Goal: Download file/media

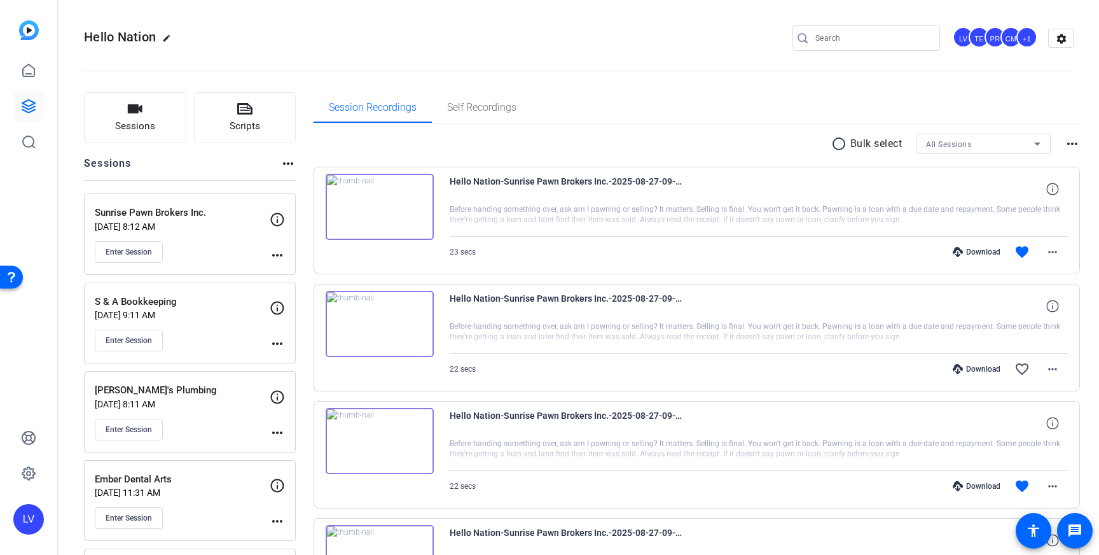
click at [198, 245] on div "Enter Session" at bounding box center [182, 252] width 175 height 22
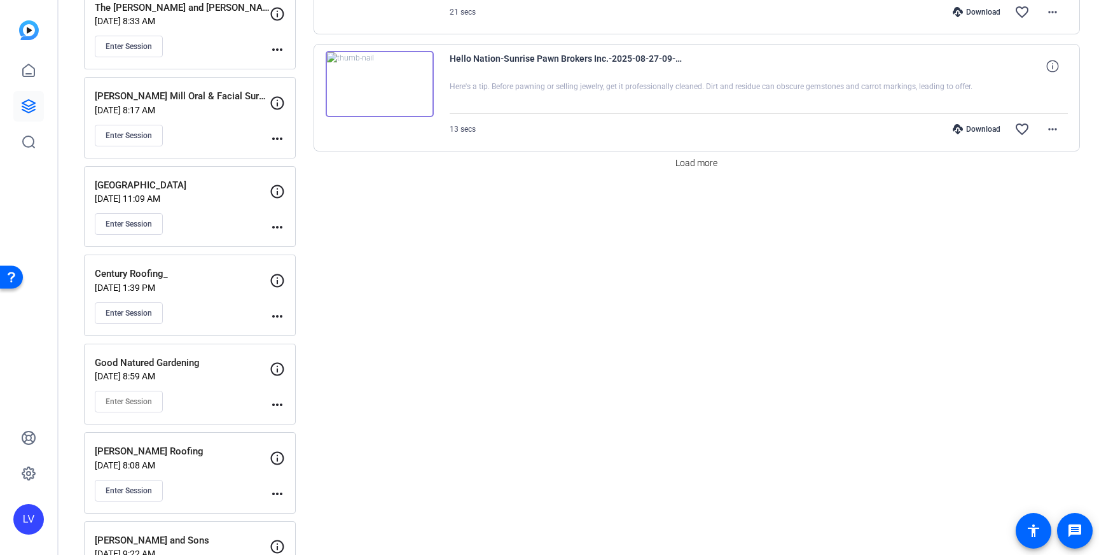
scroll to position [1200, 0]
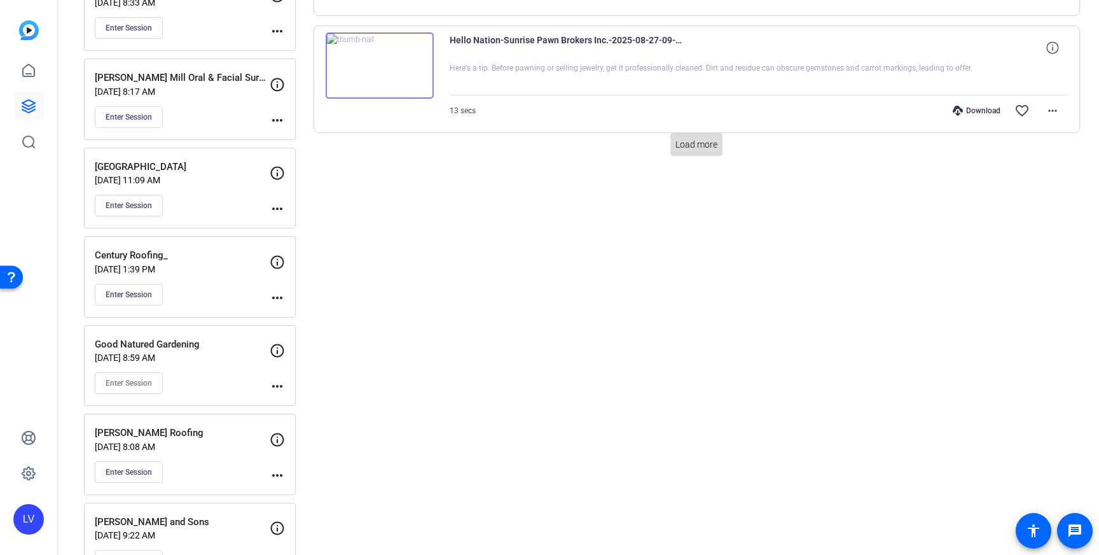
click at [682, 145] on span "Load more" at bounding box center [697, 144] width 42 height 13
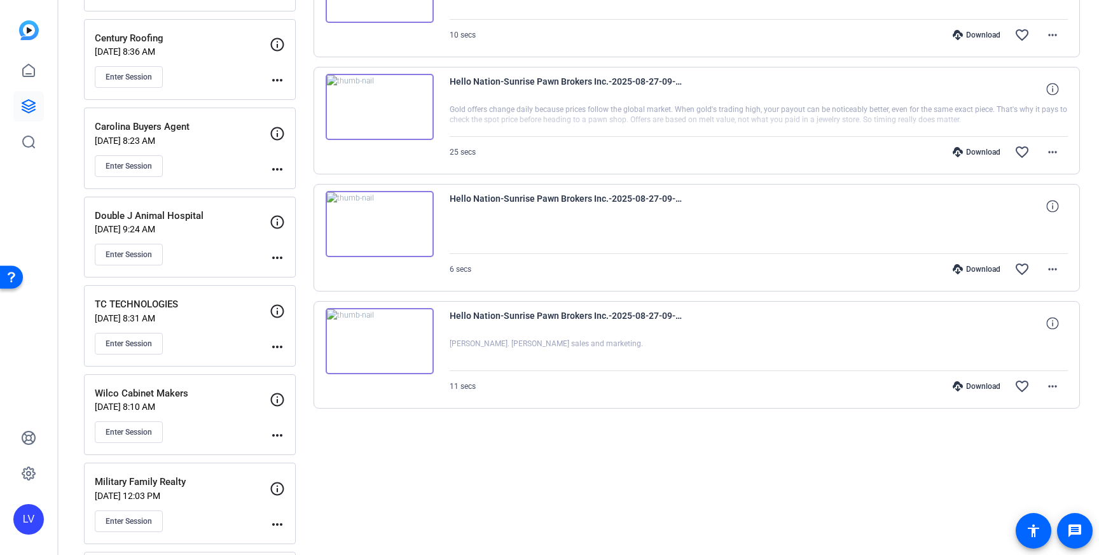
scroll to position [1844, 0]
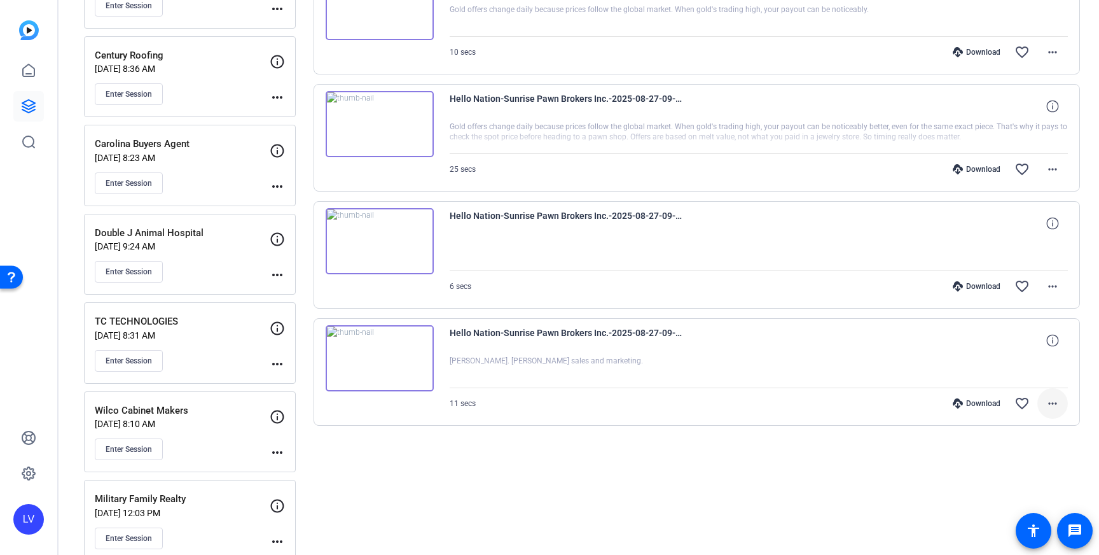
click at [1055, 406] on mat-icon "more_horiz" at bounding box center [1052, 403] width 15 height 15
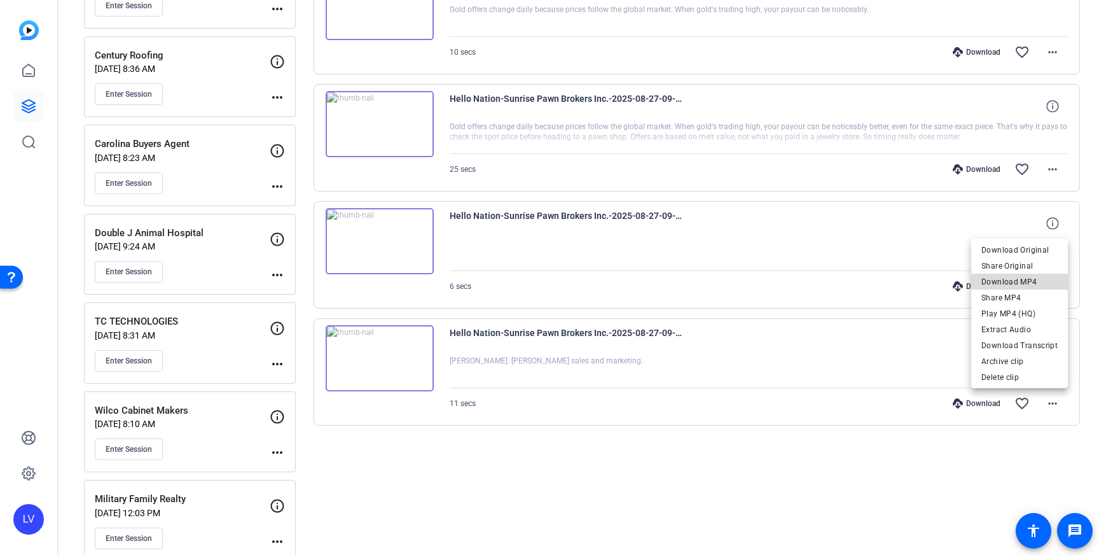
click at [1033, 283] on span "Download MP4" at bounding box center [1020, 281] width 76 height 15
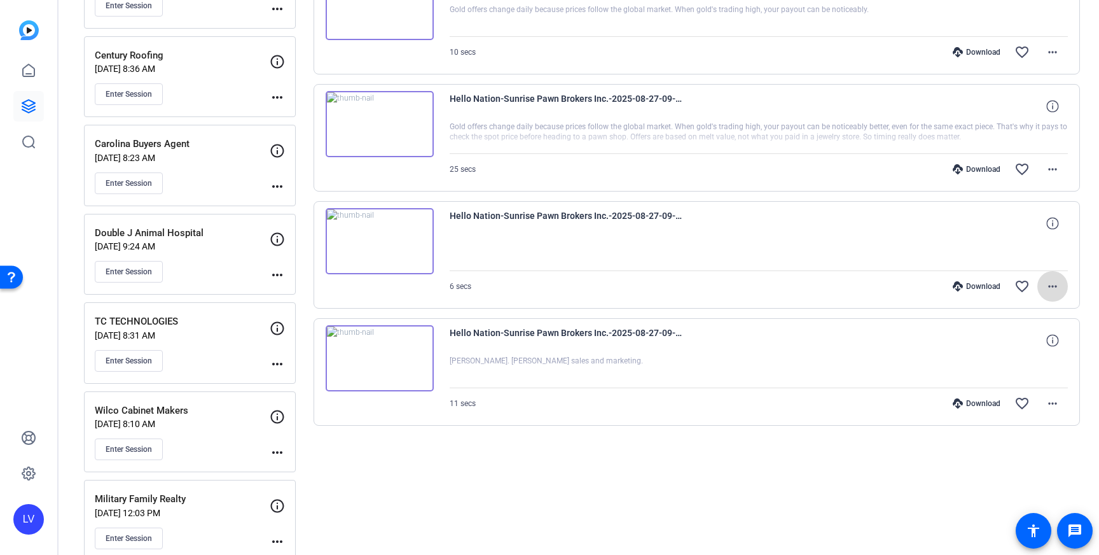
click at [1047, 284] on mat-icon "more_horiz" at bounding box center [1052, 286] width 15 height 15
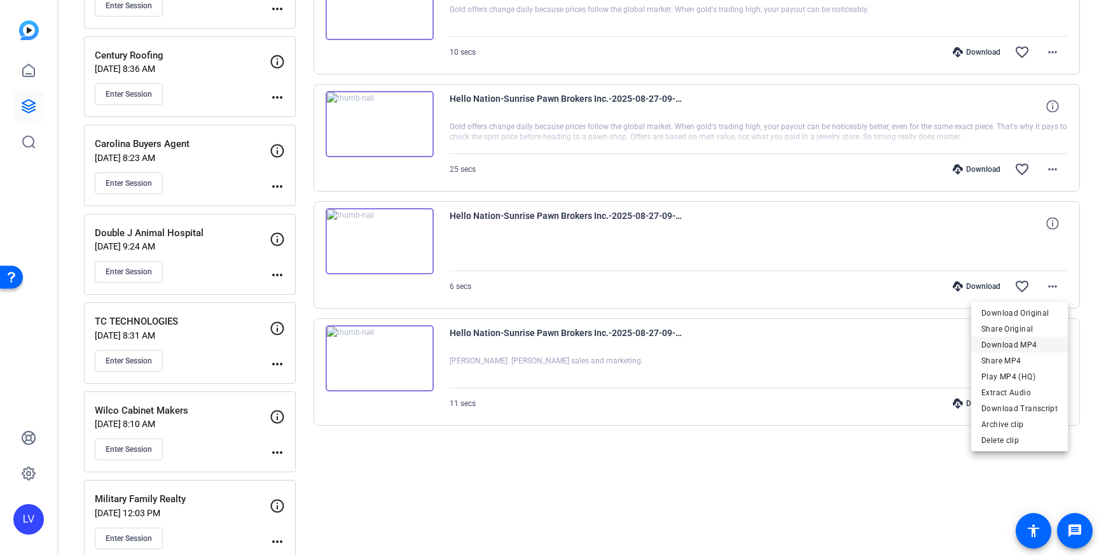
click at [1040, 344] on span "Download MP4" at bounding box center [1020, 344] width 76 height 15
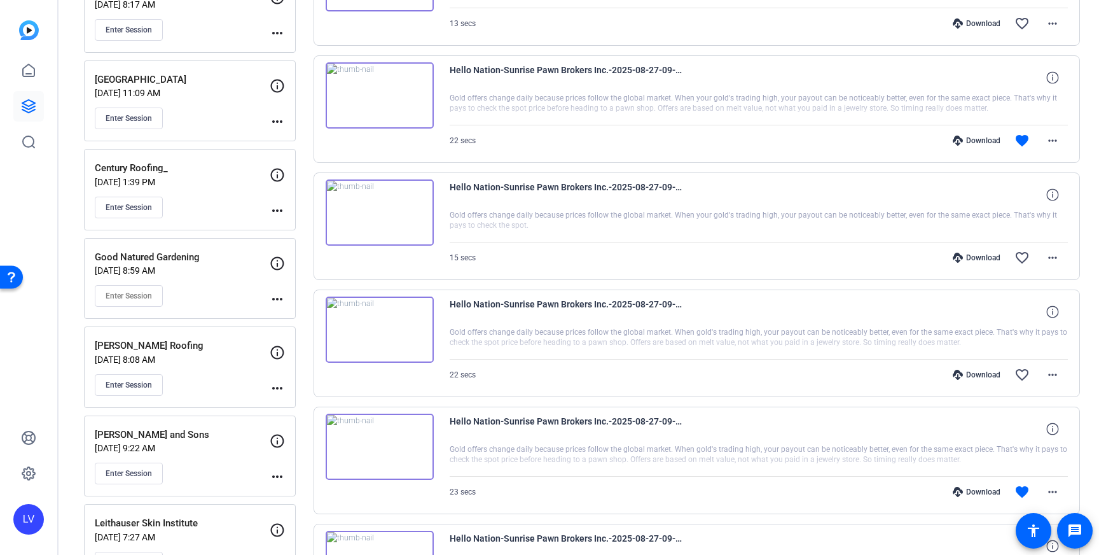
scroll to position [1298, 0]
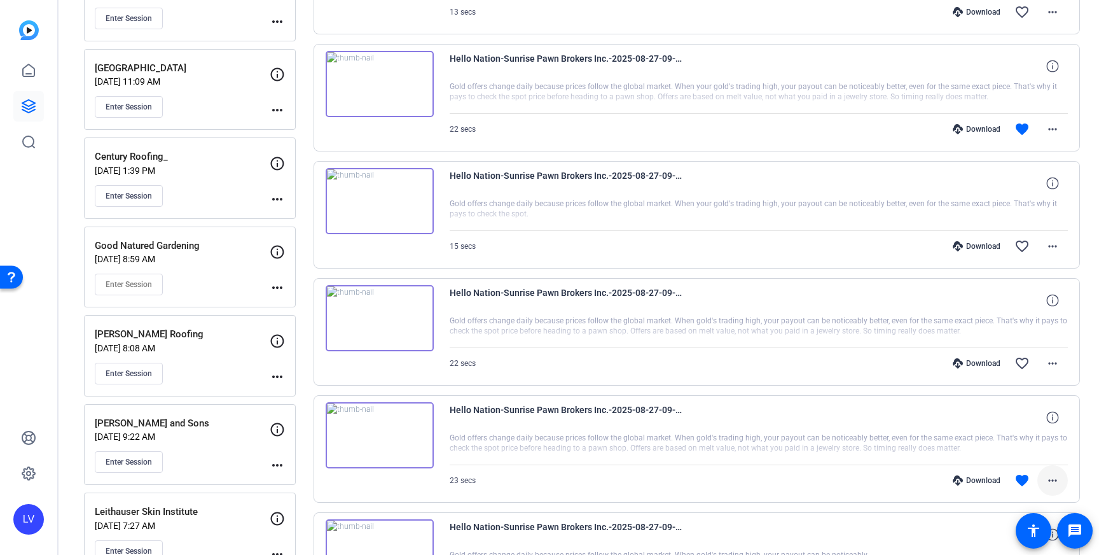
click at [1052, 471] on span at bounding box center [1053, 480] width 31 height 31
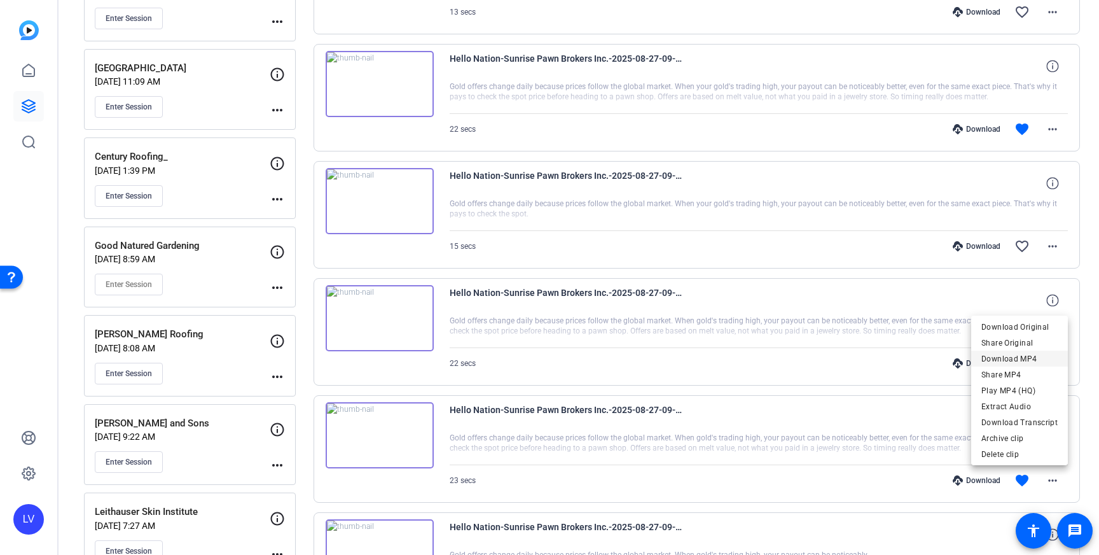
click at [1027, 362] on span "Download MP4" at bounding box center [1020, 358] width 76 height 15
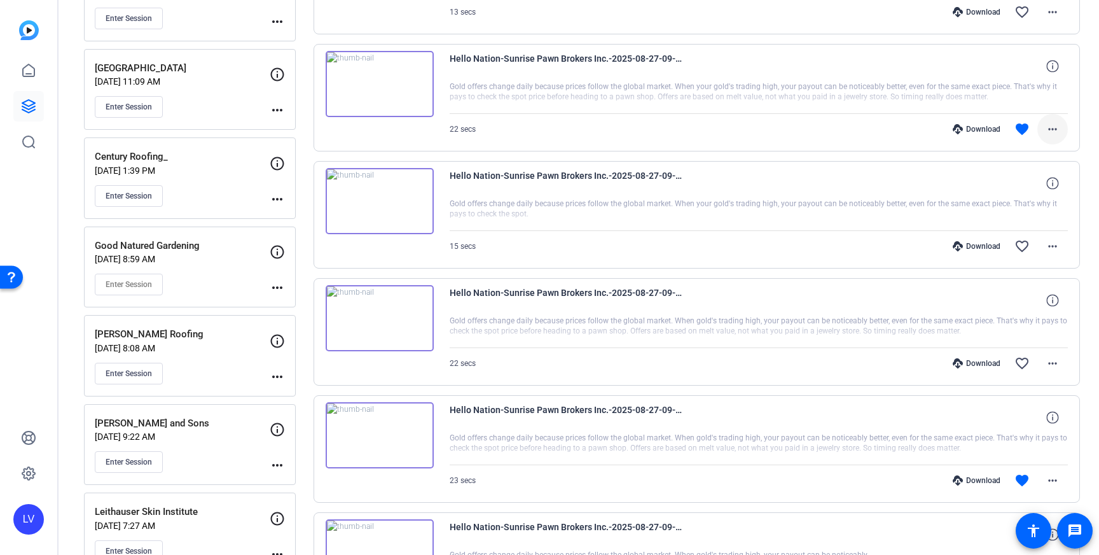
click at [1048, 130] on mat-icon "more_horiz" at bounding box center [1052, 129] width 15 height 15
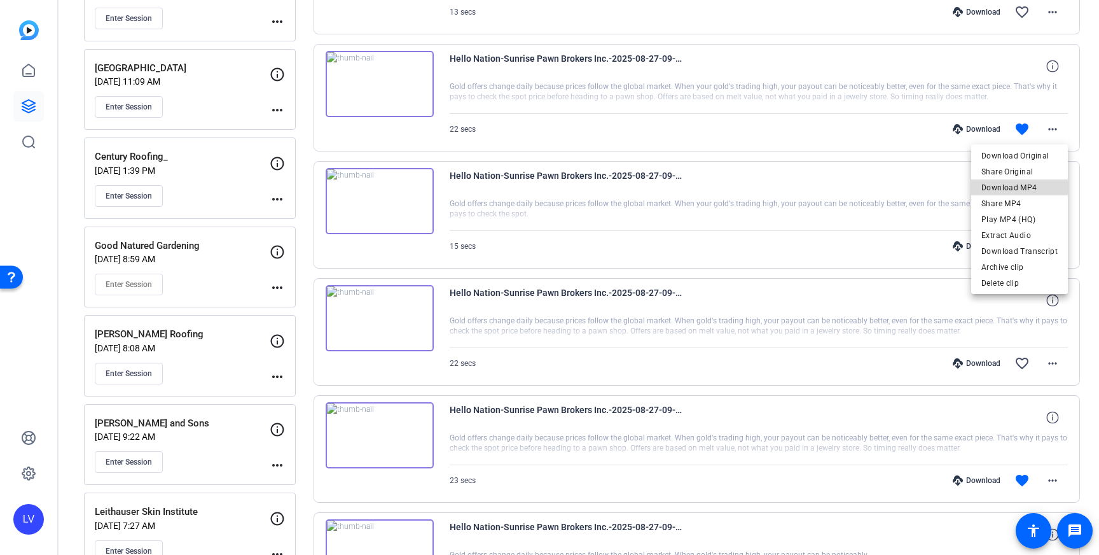
click at [1026, 184] on span "Download MP4" at bounding box center [1020, 187] width 76 height 15
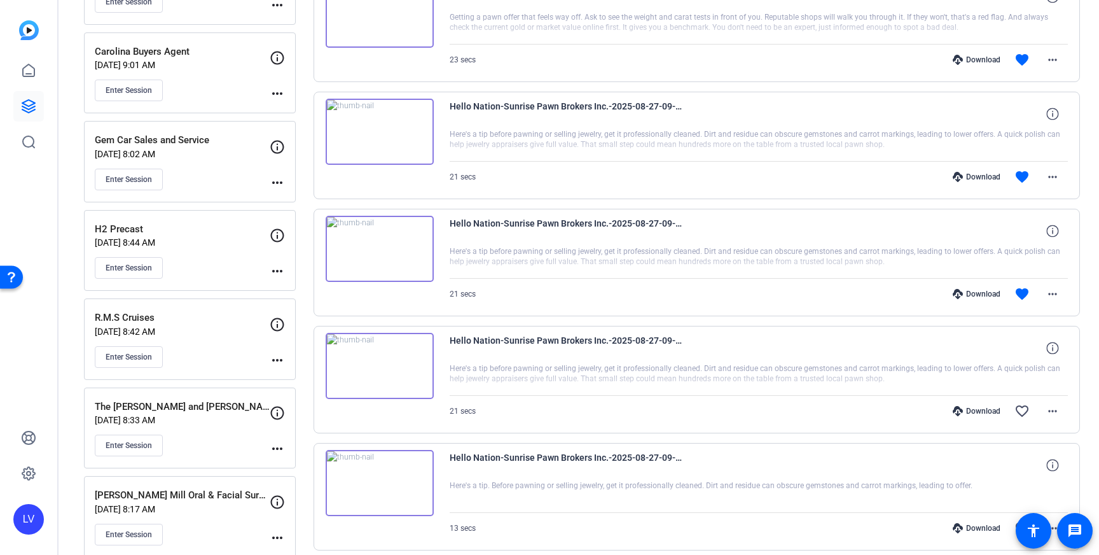
scroll to position [784, 0]
click at [1050, 293] on mat-icon "more_horiz" at bounding box center [1052, 292] width 15 height 15
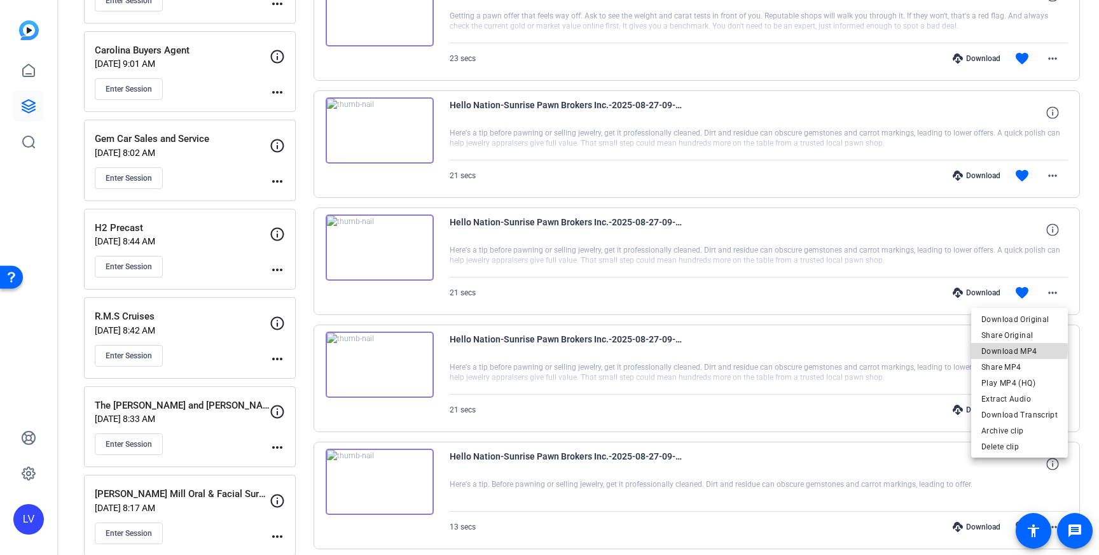
click at [1021, 349] on span "Download MP4" at bounding box center [1020, 351] width 76 height 15
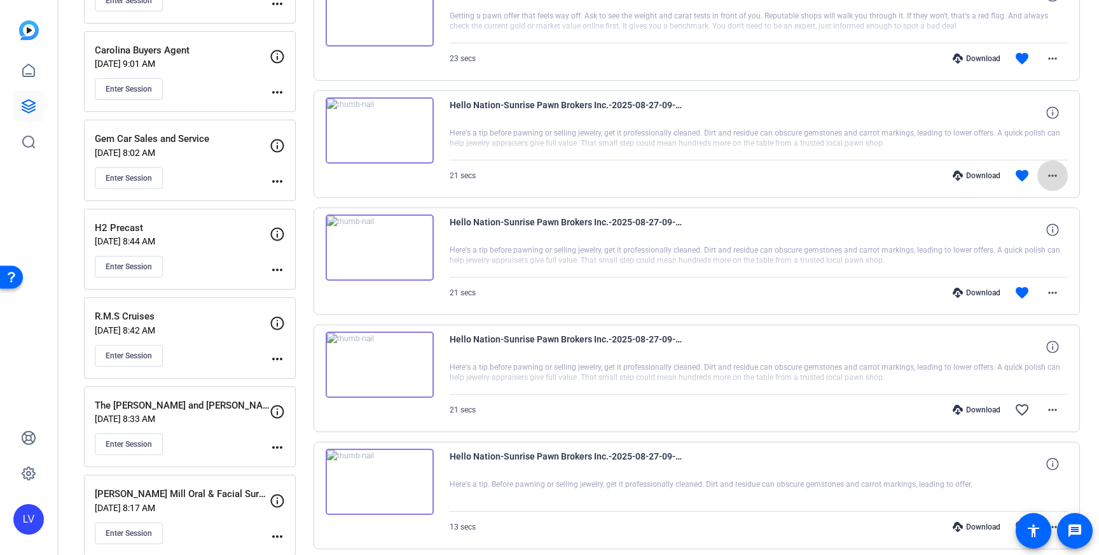
click at [1053, 171] on mat-icon "more_horiz" at bounding box center [1052, 175] width 15 height 15
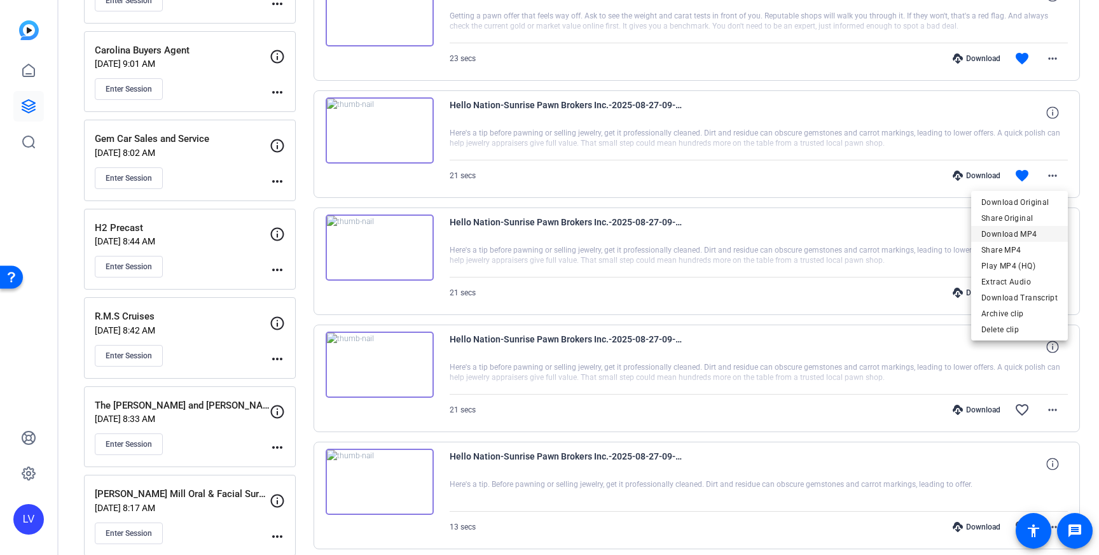
click at [1015, 229] on span "Download MP4" at bounding box center [1020, 233] width 76 height 15
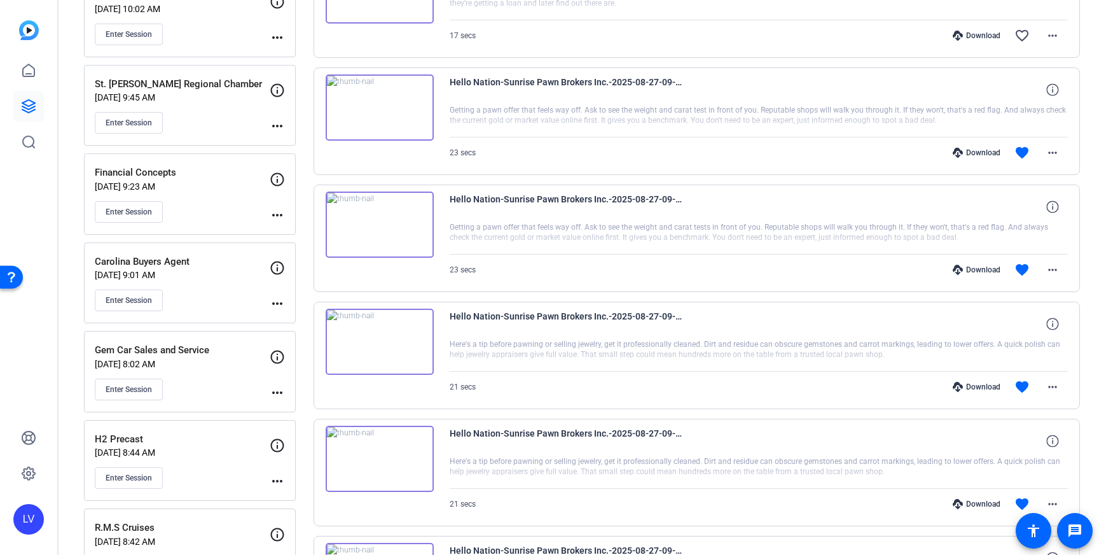
scroll to position [582, 0]
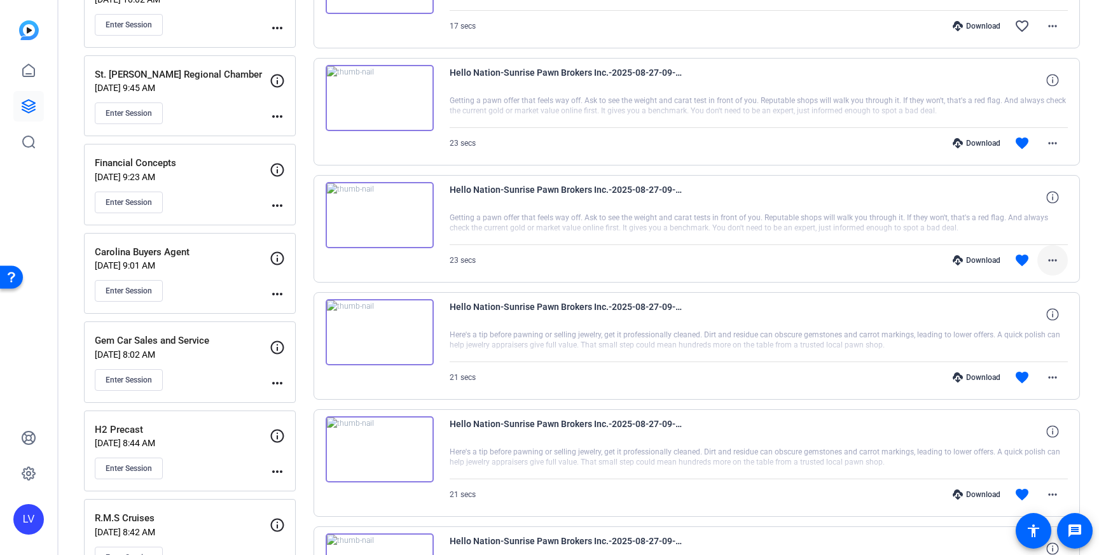
click at [1054, 257] on mat-icon "more_horiz" at bounding box center [1052, 260] width 15 height 15
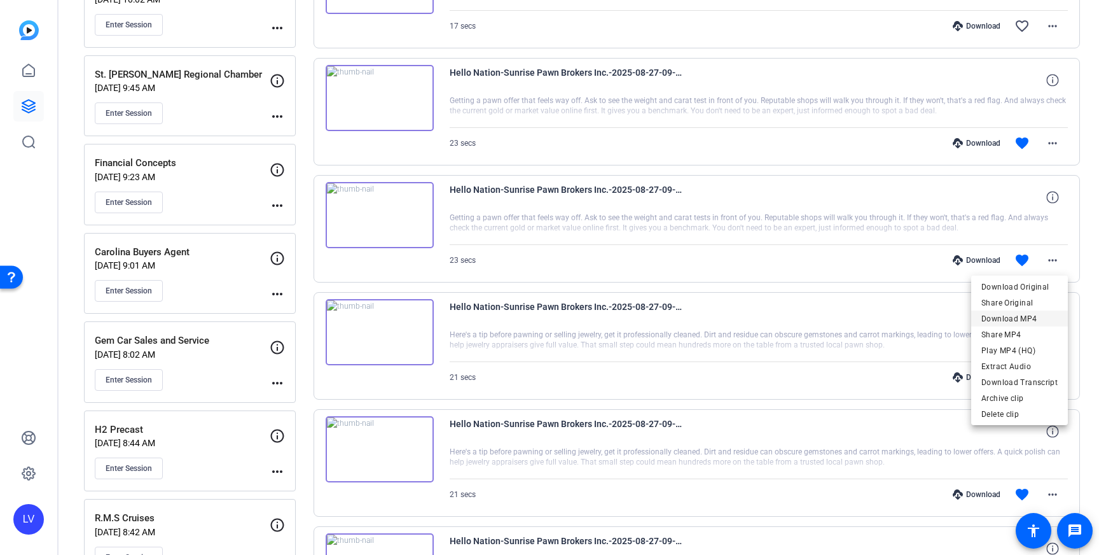
click at [1034, 320] on span "Download MP4" at bounding box center [1020, 318] width 76 height 15
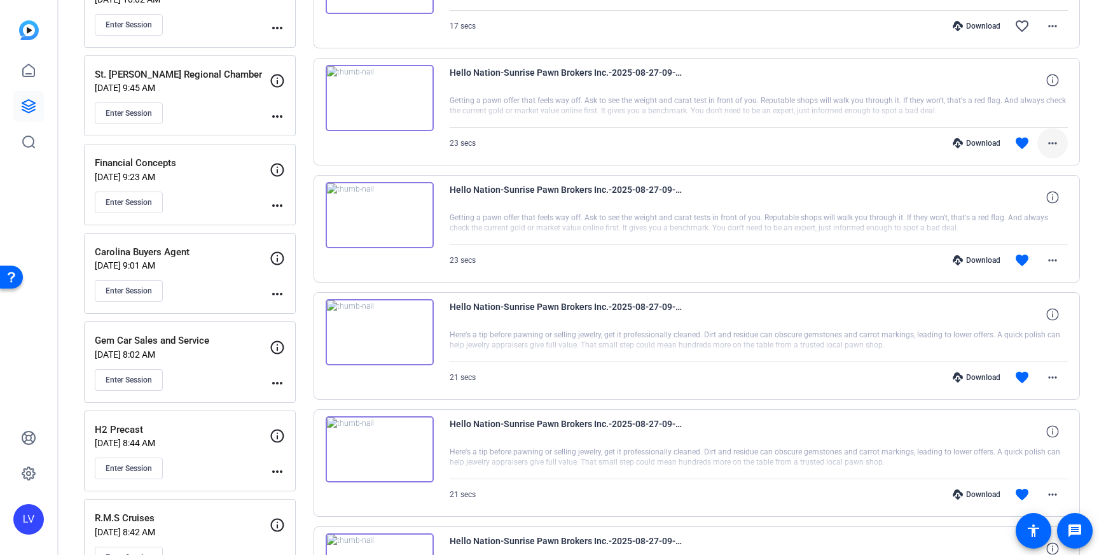
click at [1049, 149] on mat-icon "more_horiz" at bounding box center [1052, 143] width 15 height 15
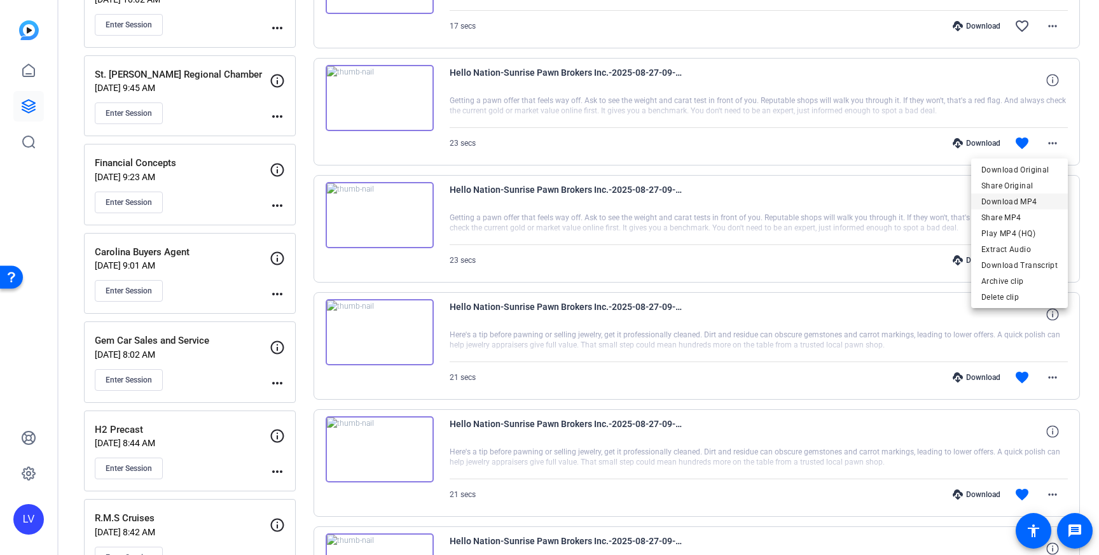
click at [1030, 195] on span "Download MP4" at bounding box center [1020, 201] width 76 height 15
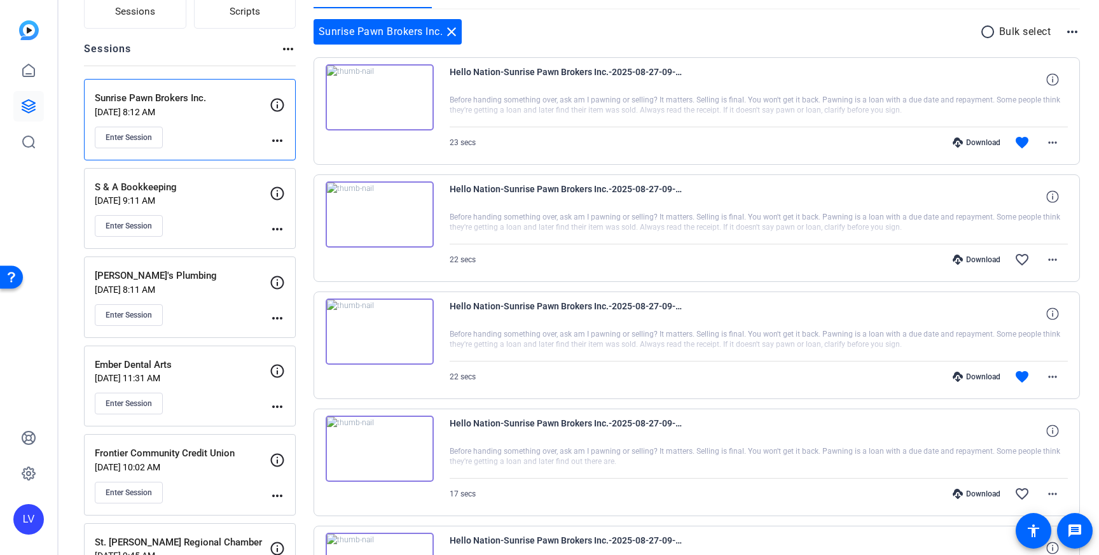
scroll to position [115, 0]
click at [1056, 379] on mat-icon "more_horiz" at bounding box center [1052, 375] width 15 height 15
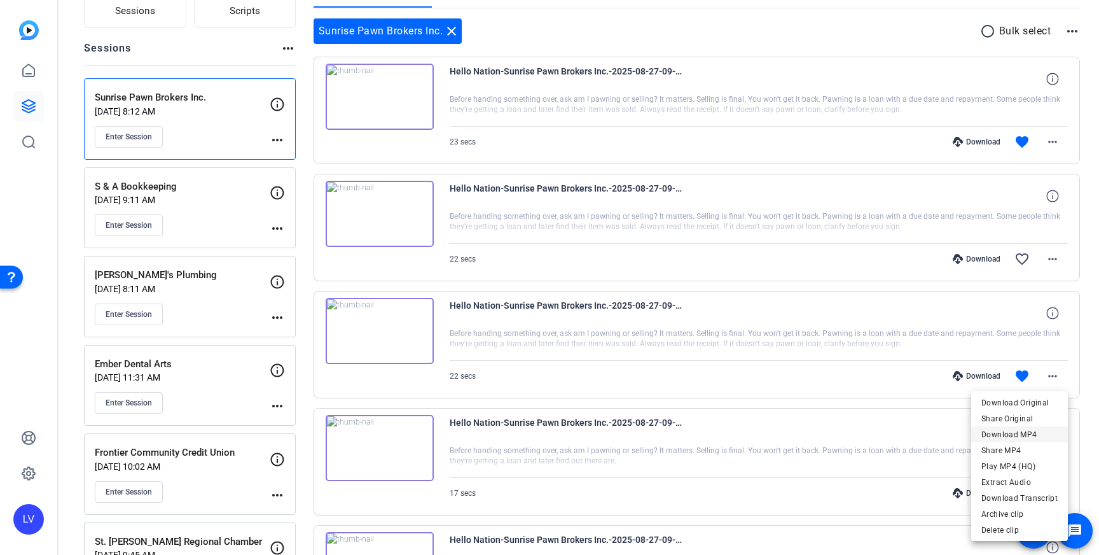
click at [1038, 435] on span "Download MP4" at bounding box center [1020, 434] width 76 height 15
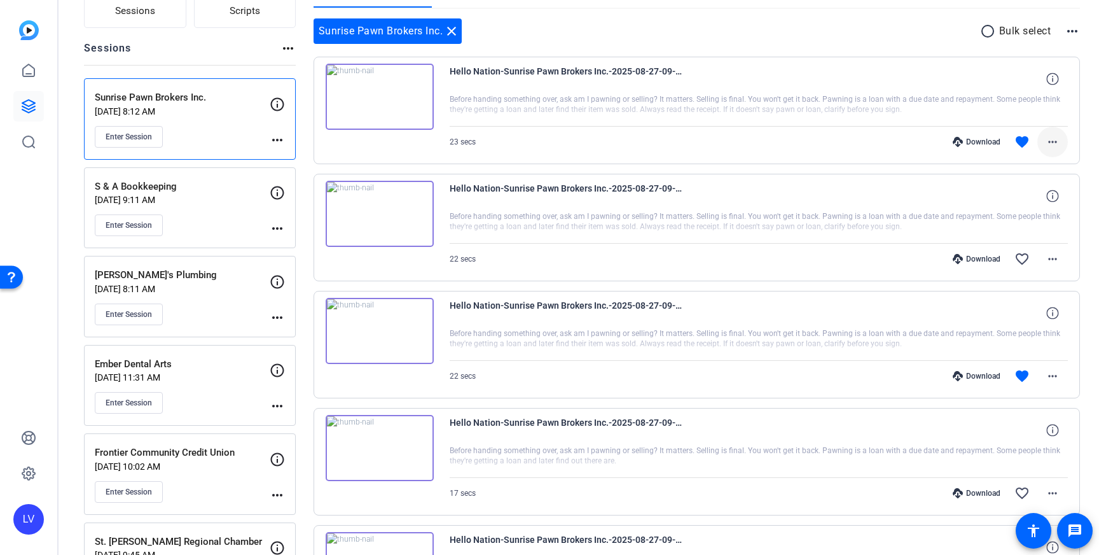
click at [1050, 141] on mat-icon "more_horiz" at bounding box center [1052, 141] width 15 height 15
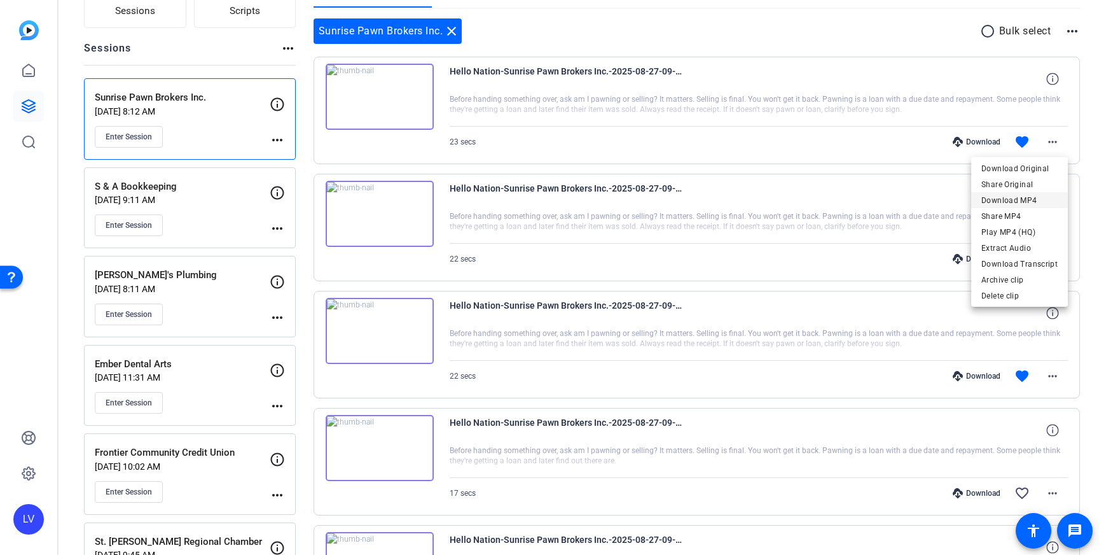
click at [1041, 202] on span "Download MP4" at bounding box center [1020, 200] width 76 height 15
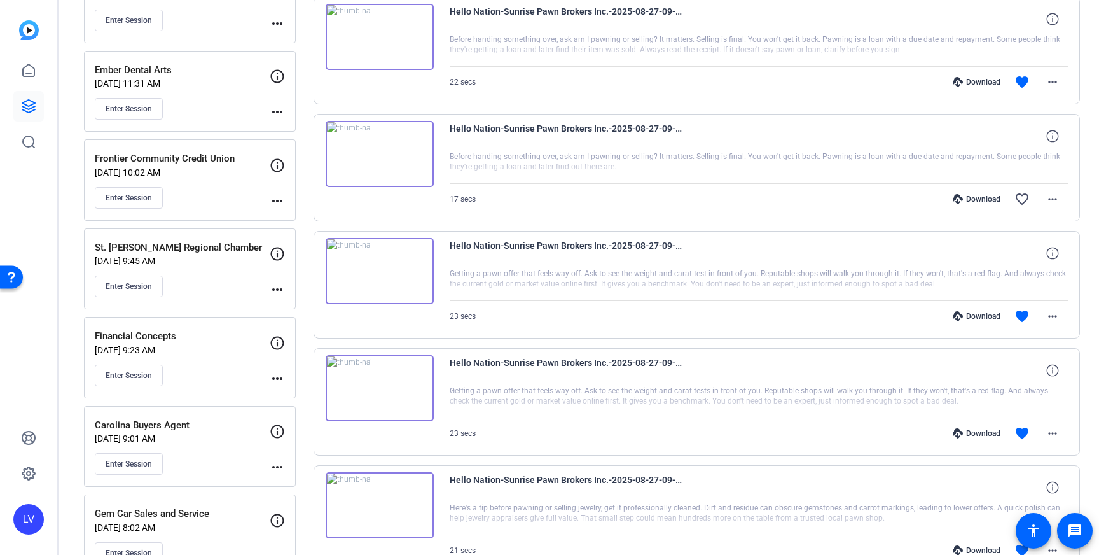
scroll to position [438, 0]
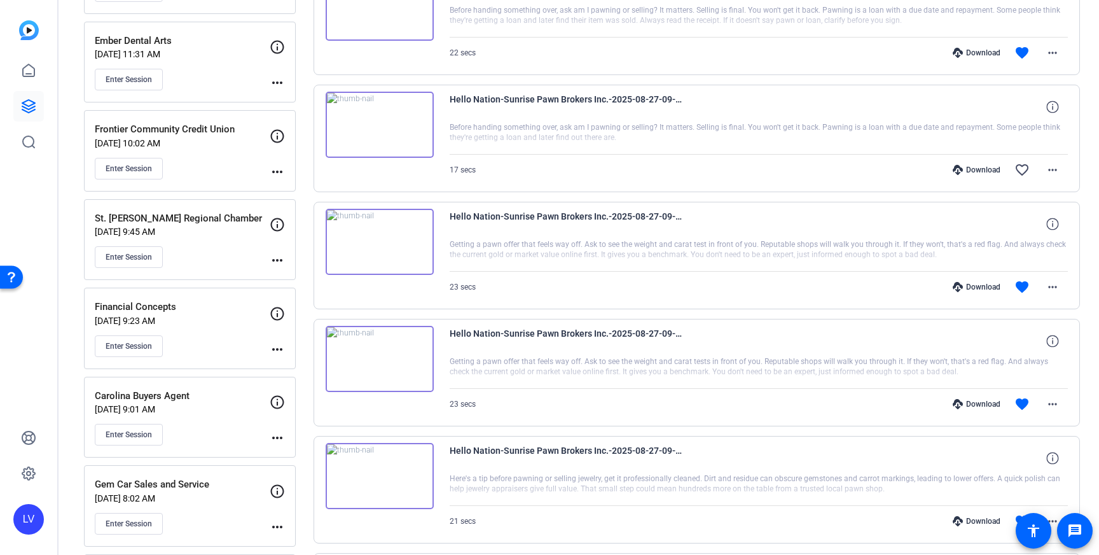
click at [219, 397] on p "Carolina Buyers Agent" at bounding box center [182, 396] width 175 height 15
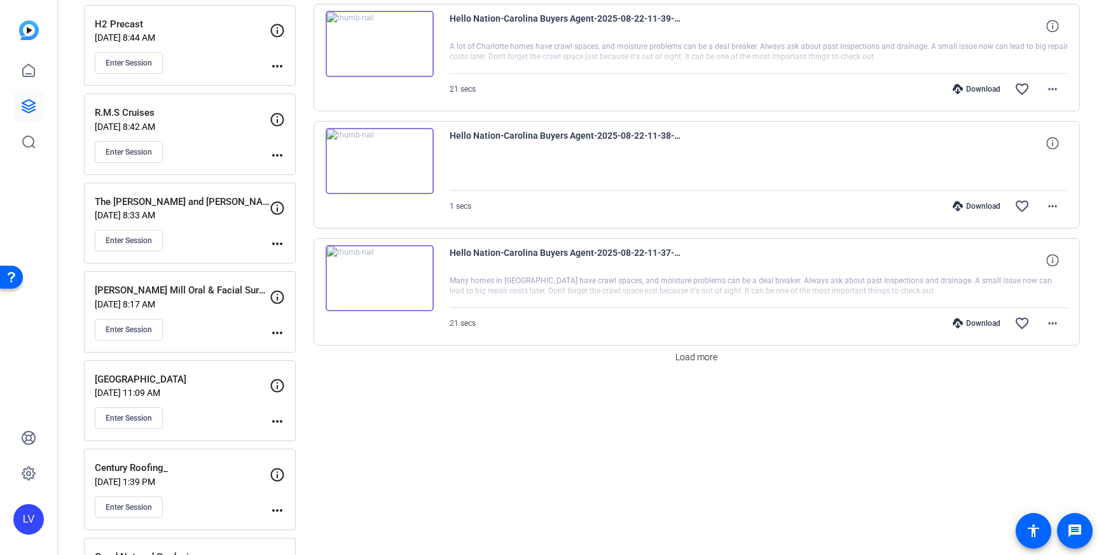
scroll to position [989, 0]
click at [712, 357] on span "Load more" at bounding box center [697, 355] width 42 height 13
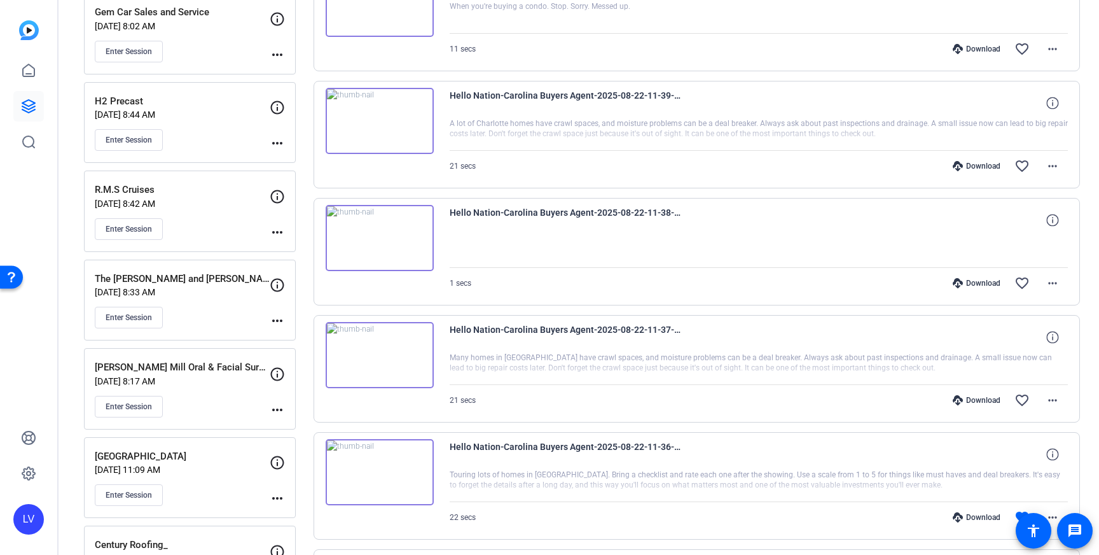
scroll to position [912, 0]
click at [1059, 400] on mat-icon "more_horiz" at bounding box center [1052, 398] width 15 height 15
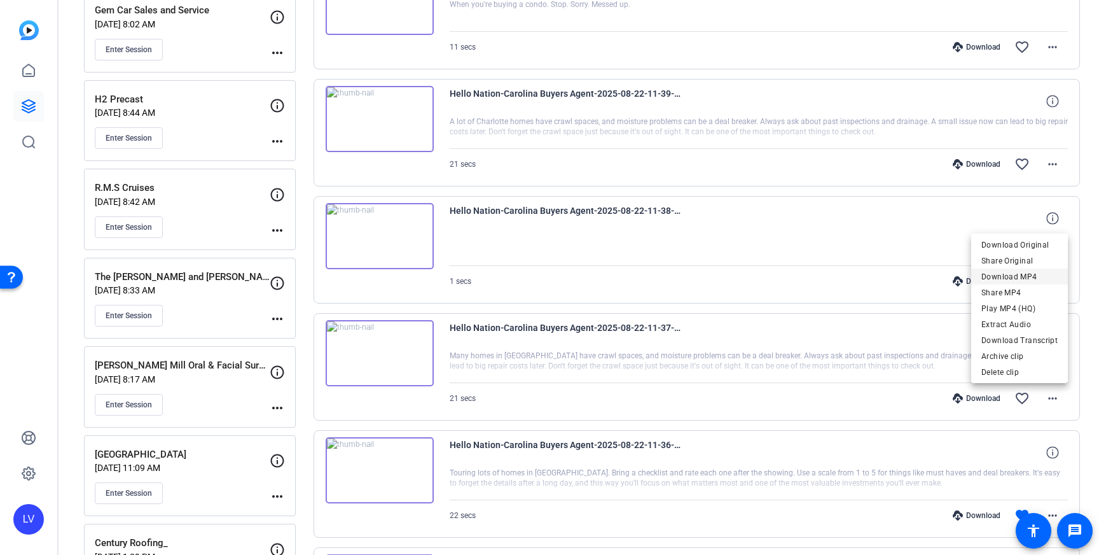
click at [1031, 279] on span "Download MP4" at bounding box center [1020, 276] width 76 height 15
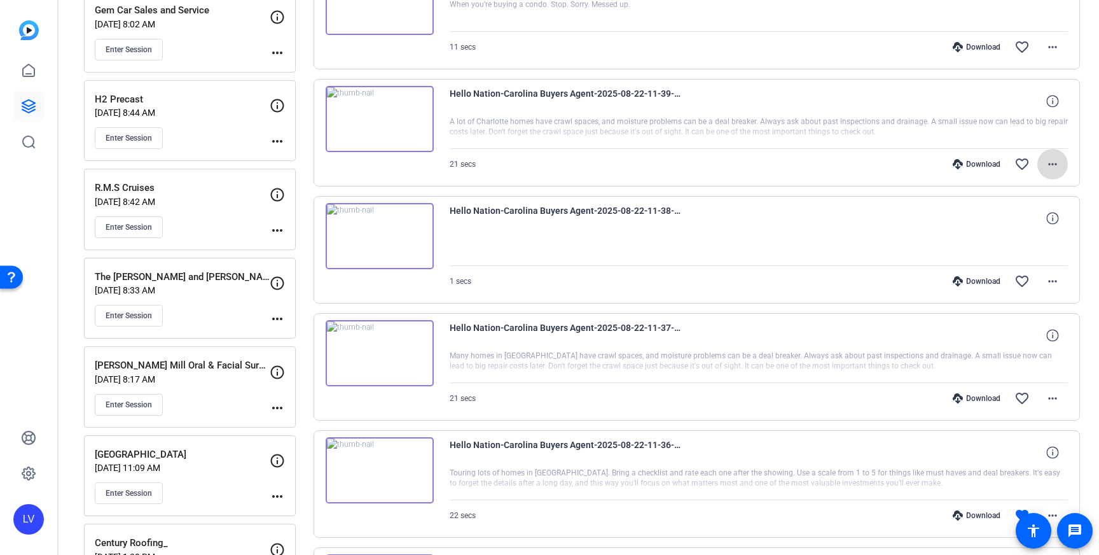
click at [1050, 158] on mat-icon "more_horiz" at bounding box center [1052, 164] width 15 height 15
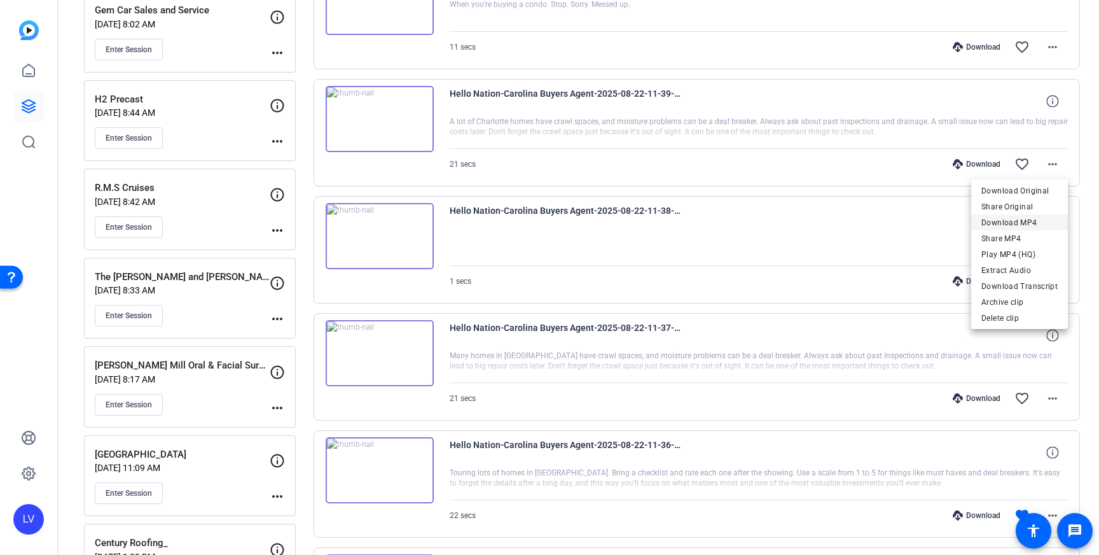
click at [1025, 219] on span "Download MP4" at bounding box center [1020, 222] width 76 height 15
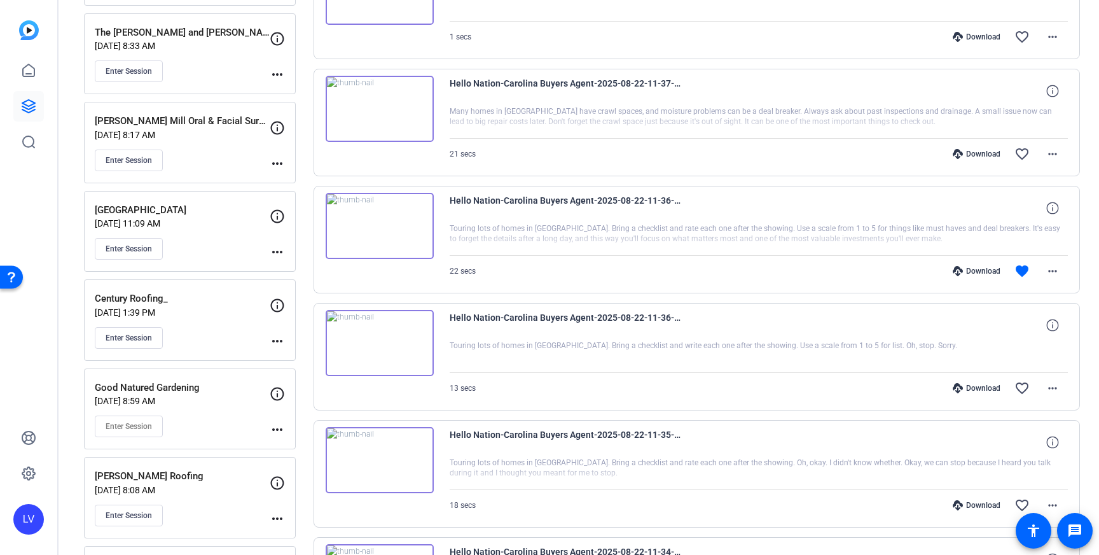
scroll to position [1158, 0]
